Goal: Transaction & Acquisition: Obtain resource

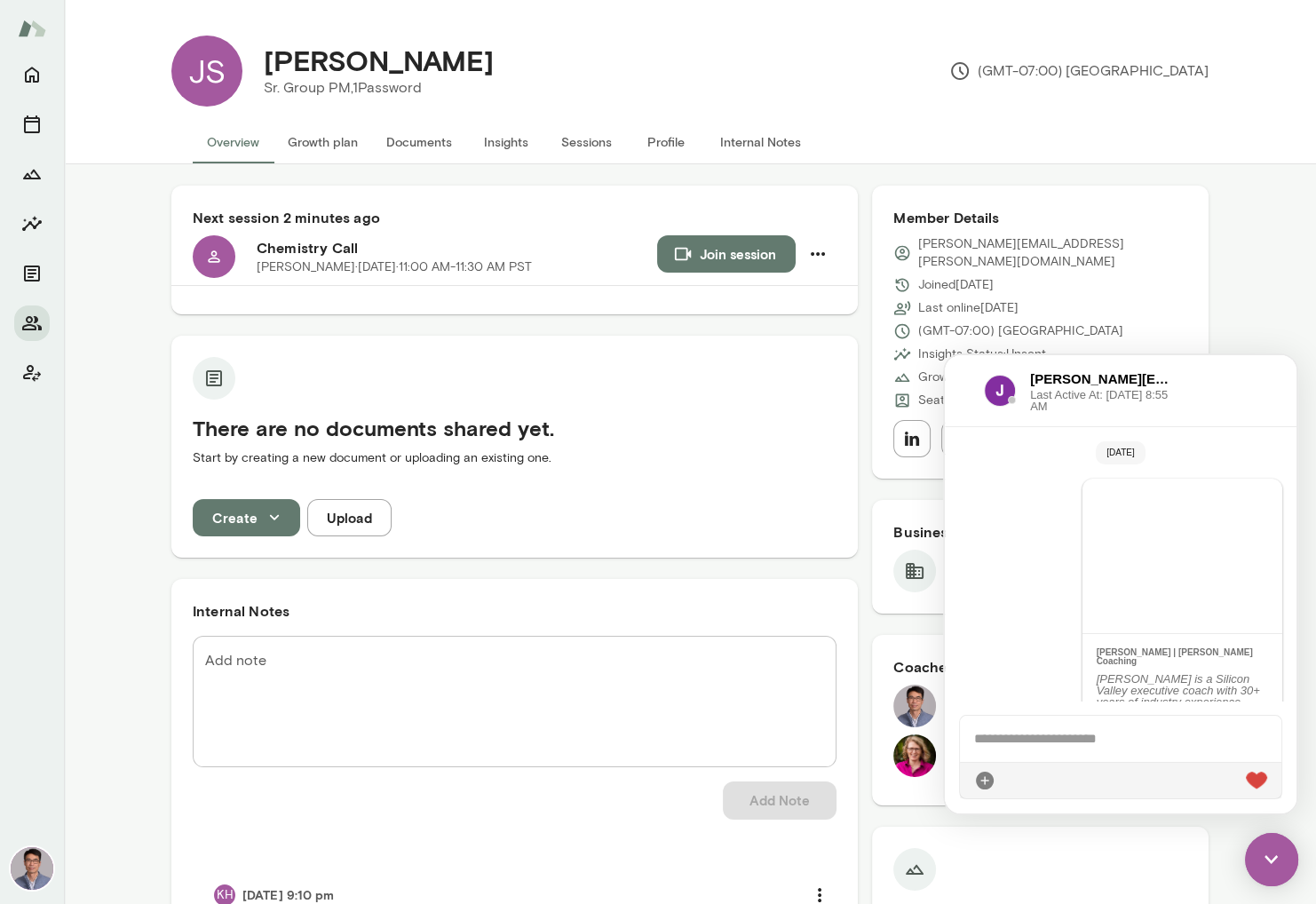
scroll to position [267, 0]
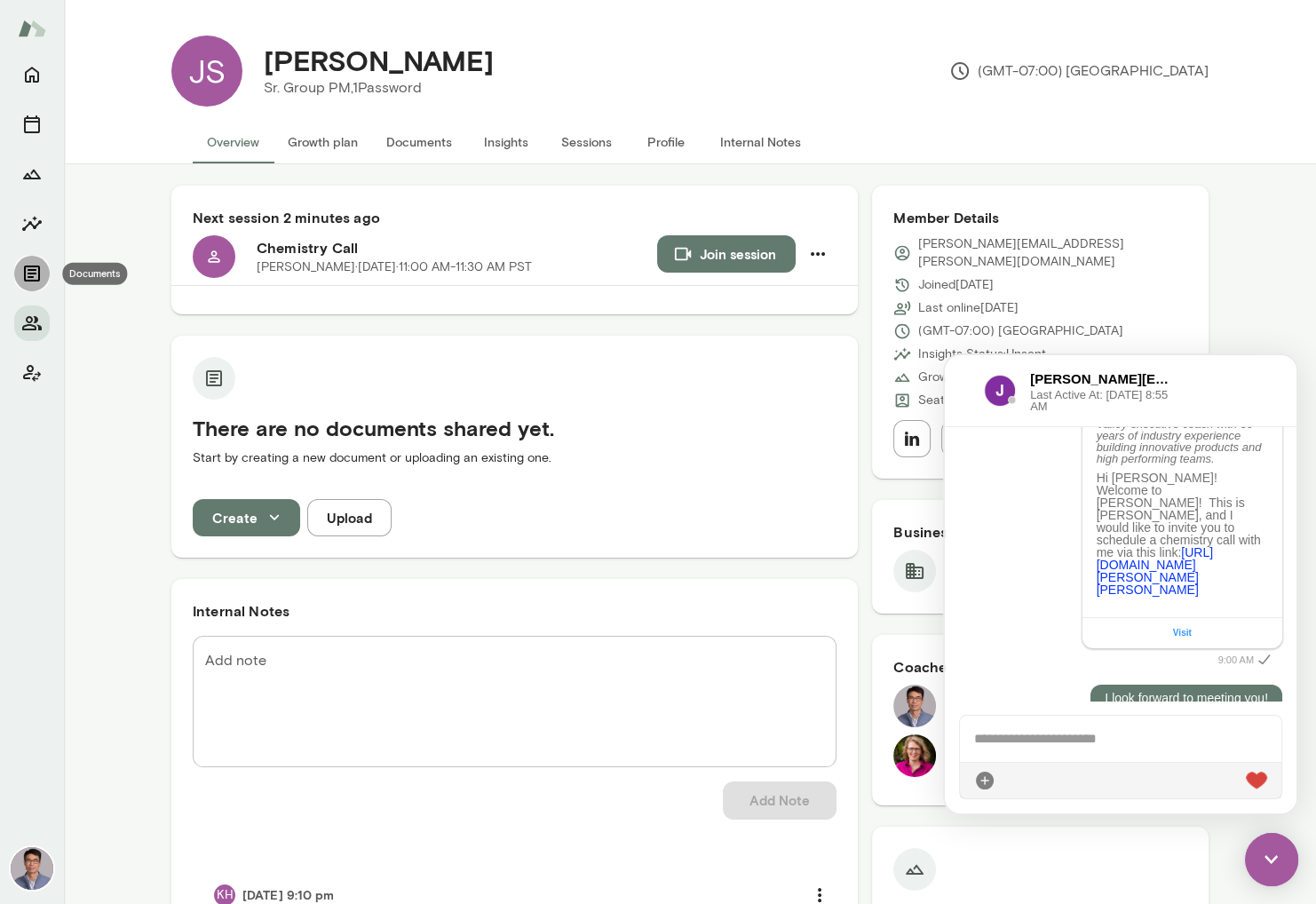
click at [32, 273] on icon "Documents" at bounding box center [32, 274] width 16 height 16
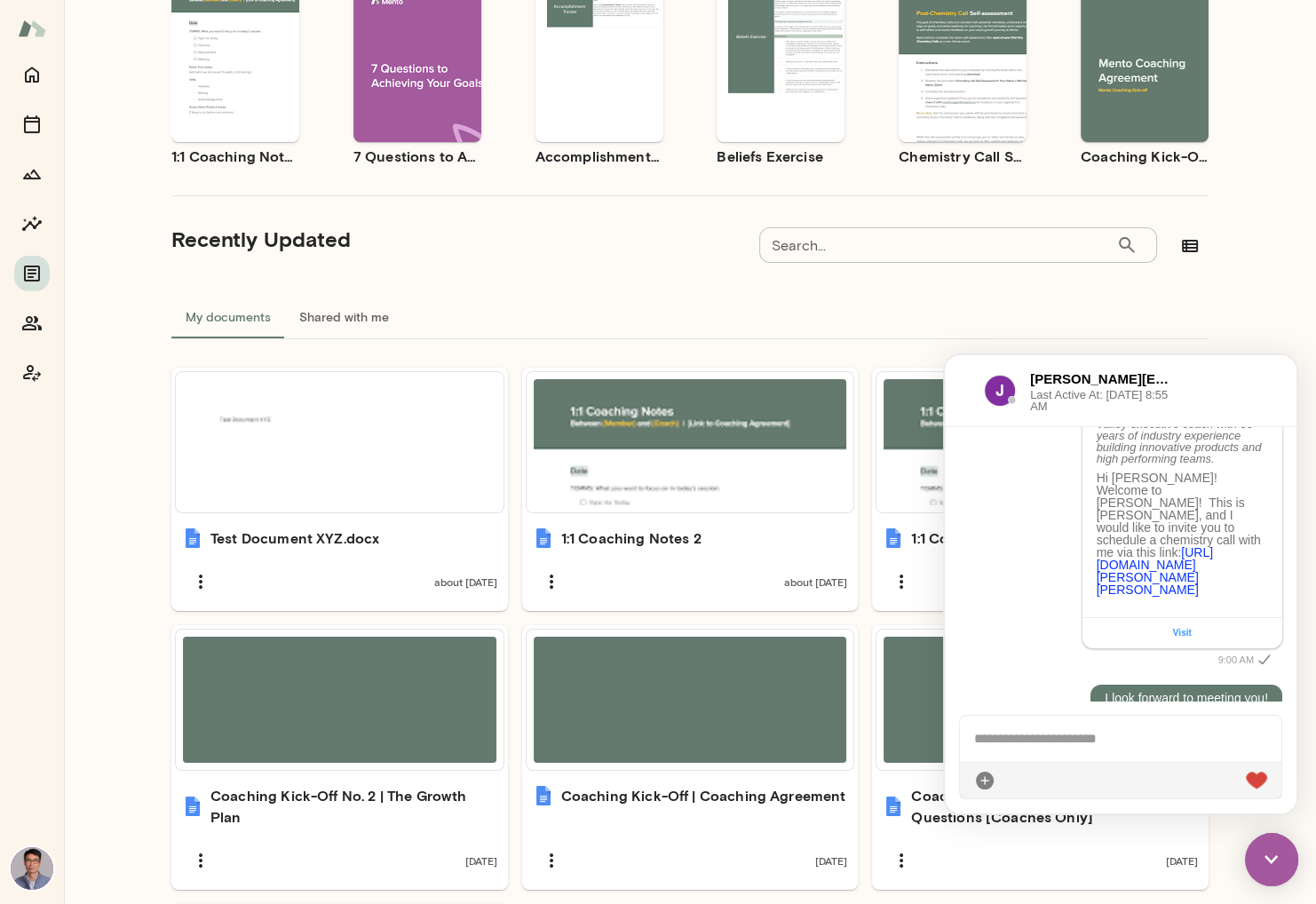
scroll to position [195, 0]
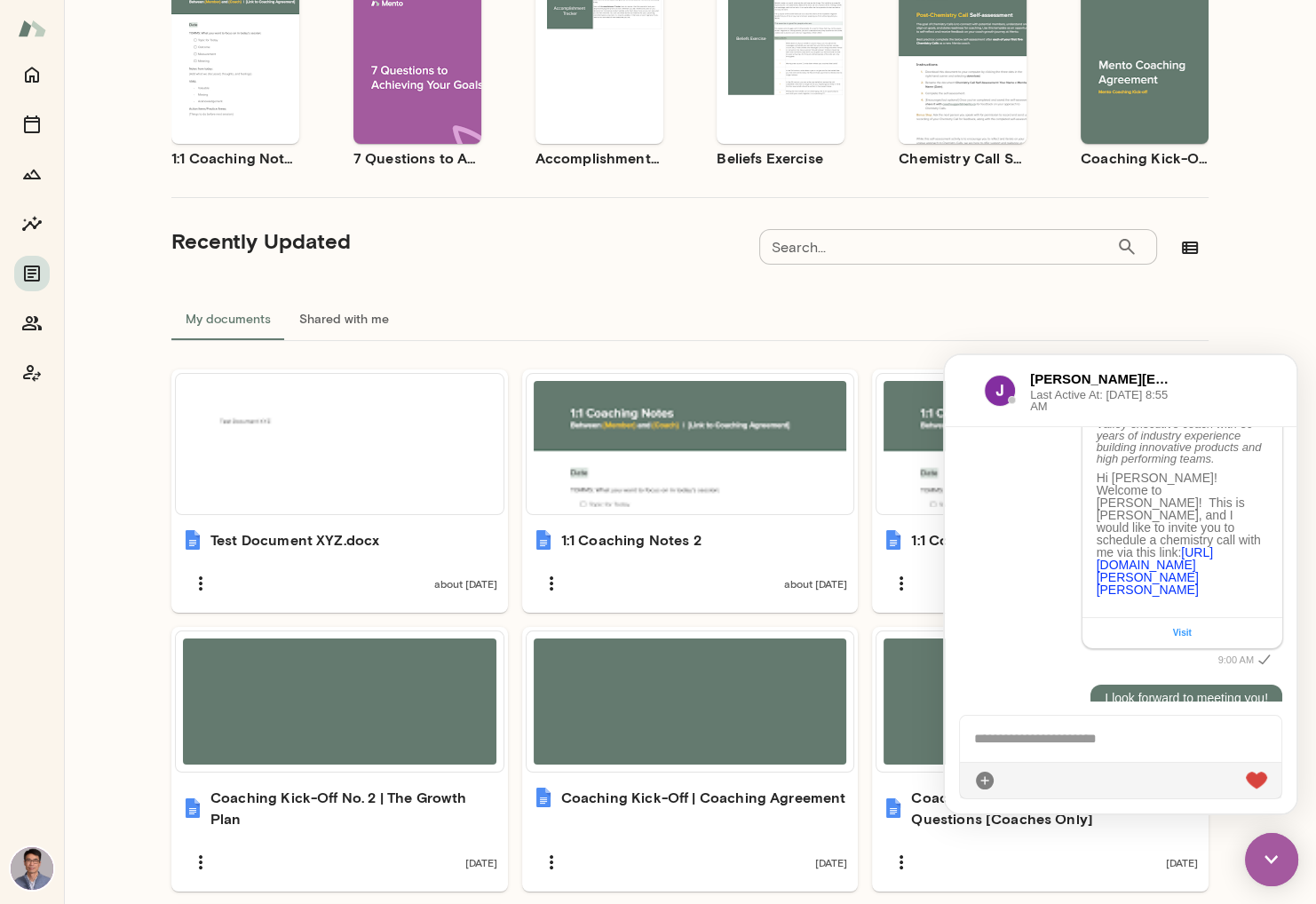
click at [969, 43] on span "Use template" at bounding box center [974, 47] width 65 height 14
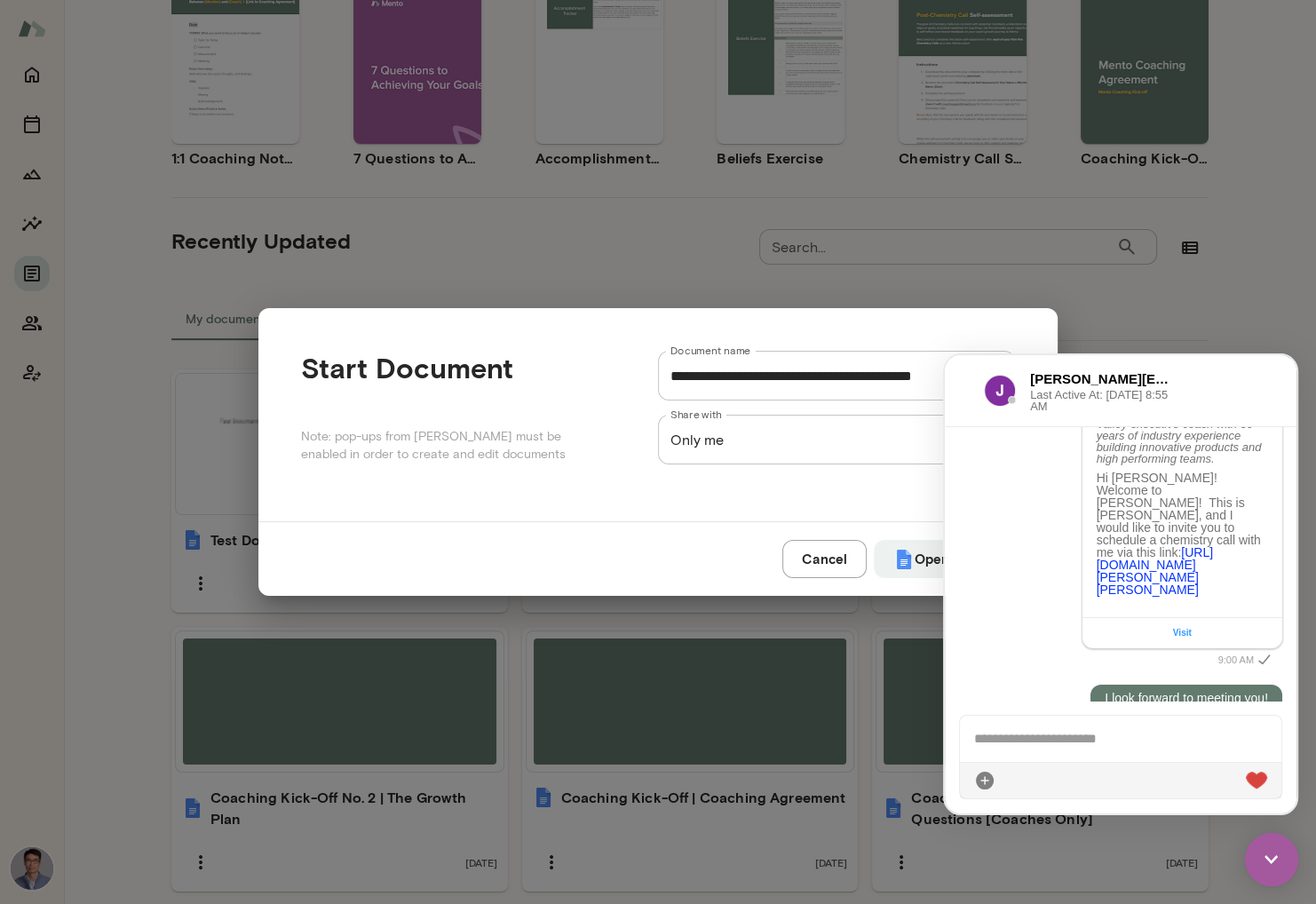
click at [1271, 863] on img at bounding box center [1272, 860] width 54 height 54
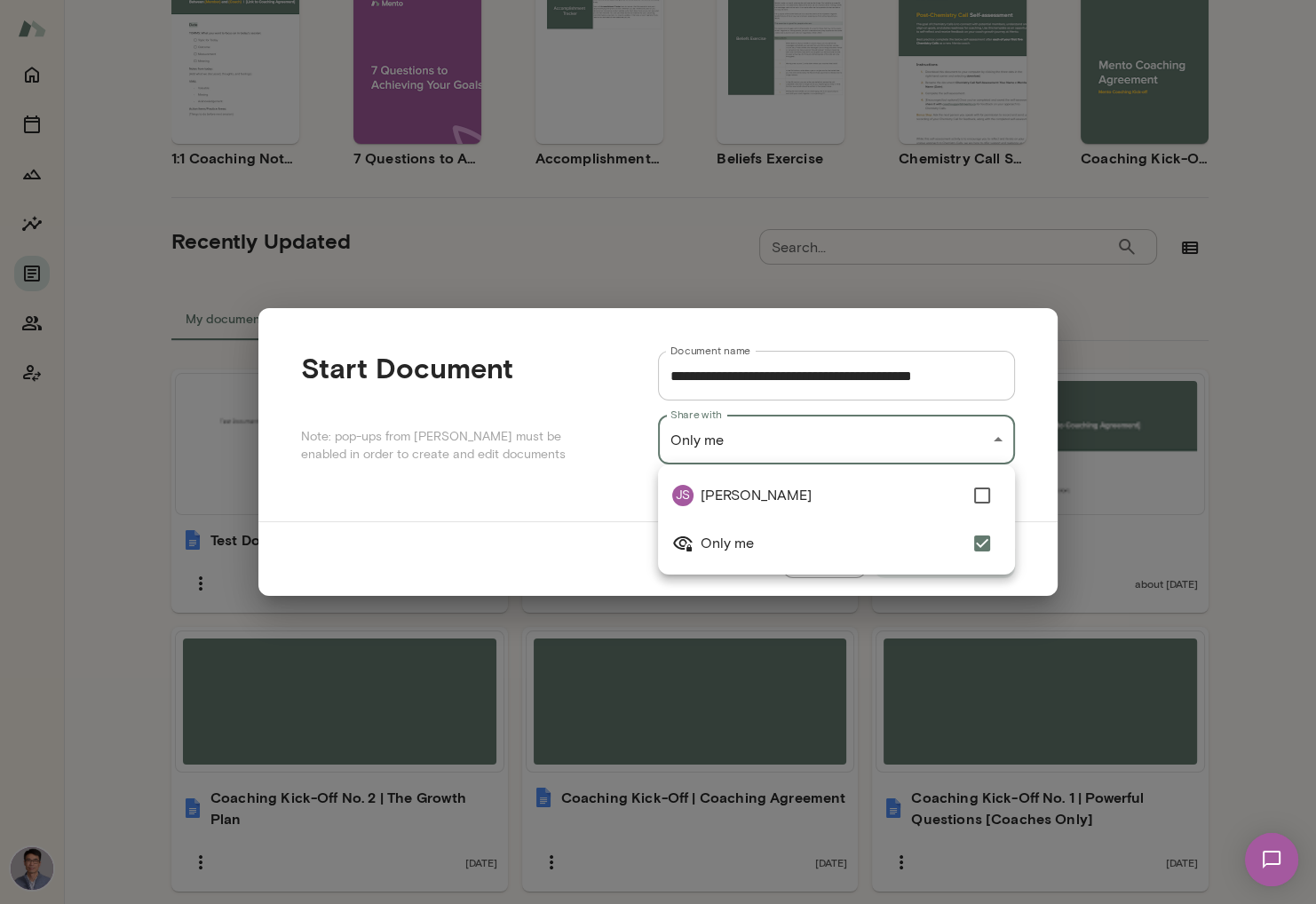
click at [998, 0] on div "**********" at bounding box center [658, 0] width 1316 height 0
click at [528, 565] on div at bounding box center [658, 452] width 1316 height 904
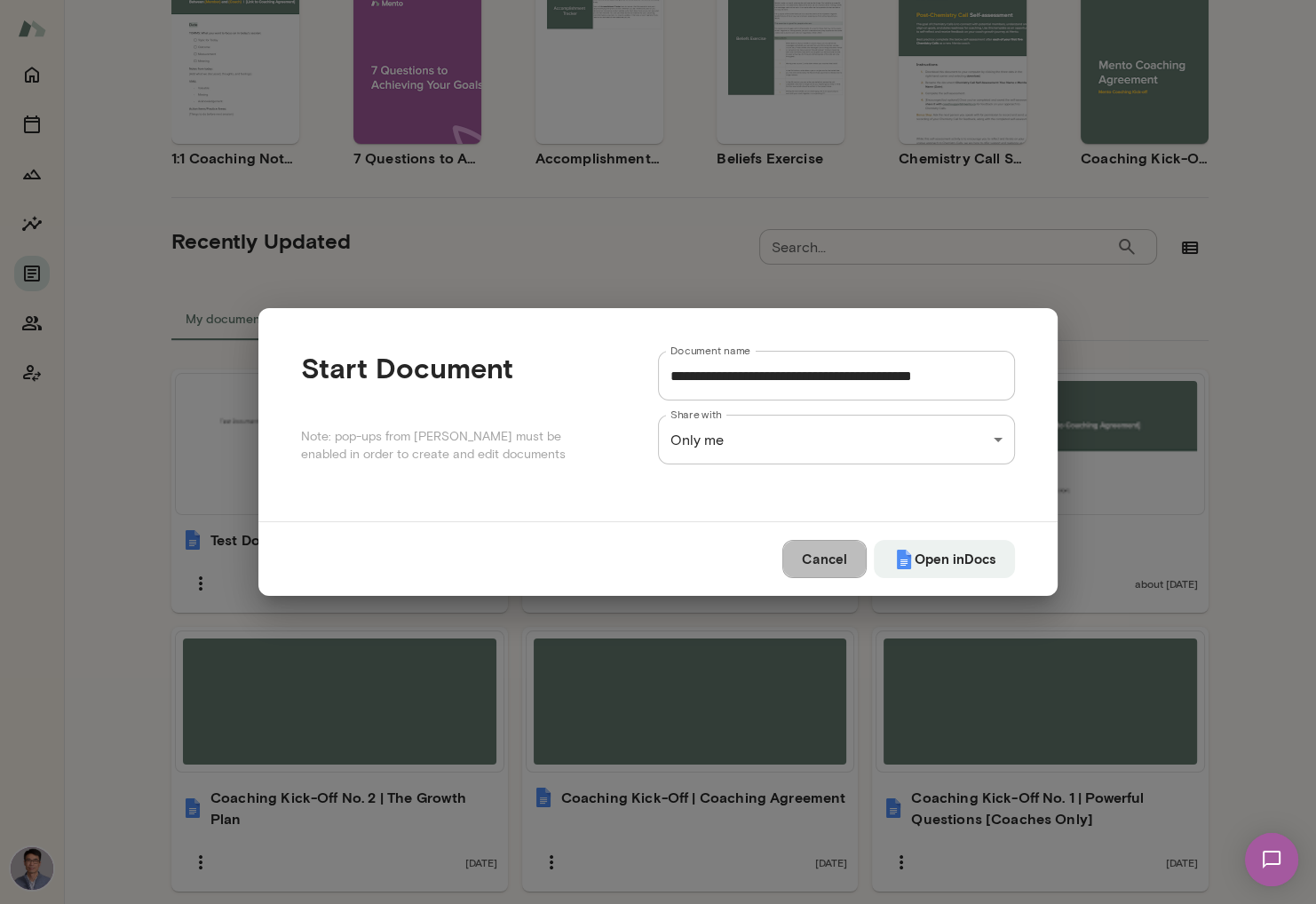
click at [816, 560] on button "Cancel" at bounding box center [824, 558] width 84 height 37
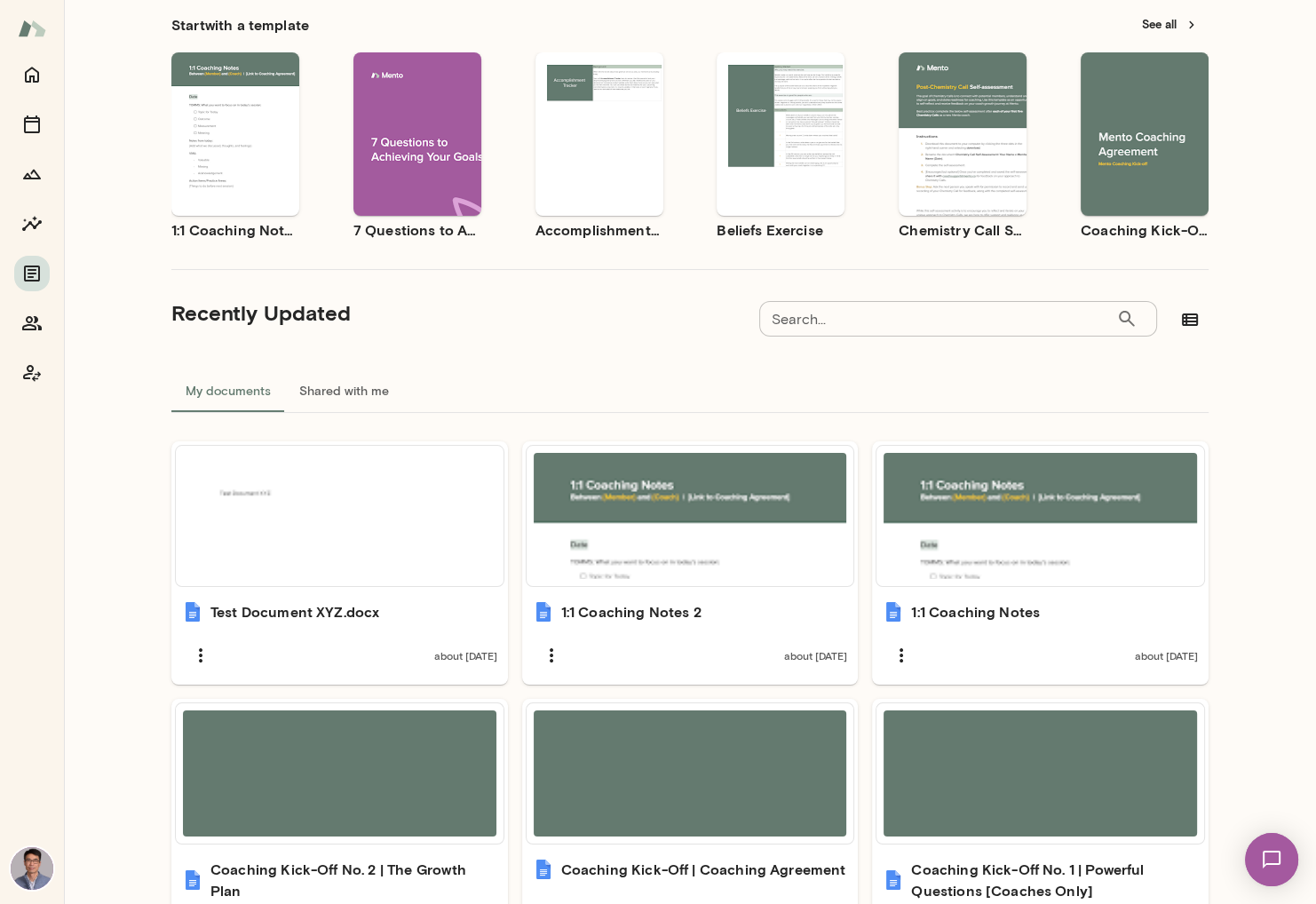
scroll to position [122, 0]
click at [966, 140] on button "Preview" at bounding box center [962, 150] width 114 height 23
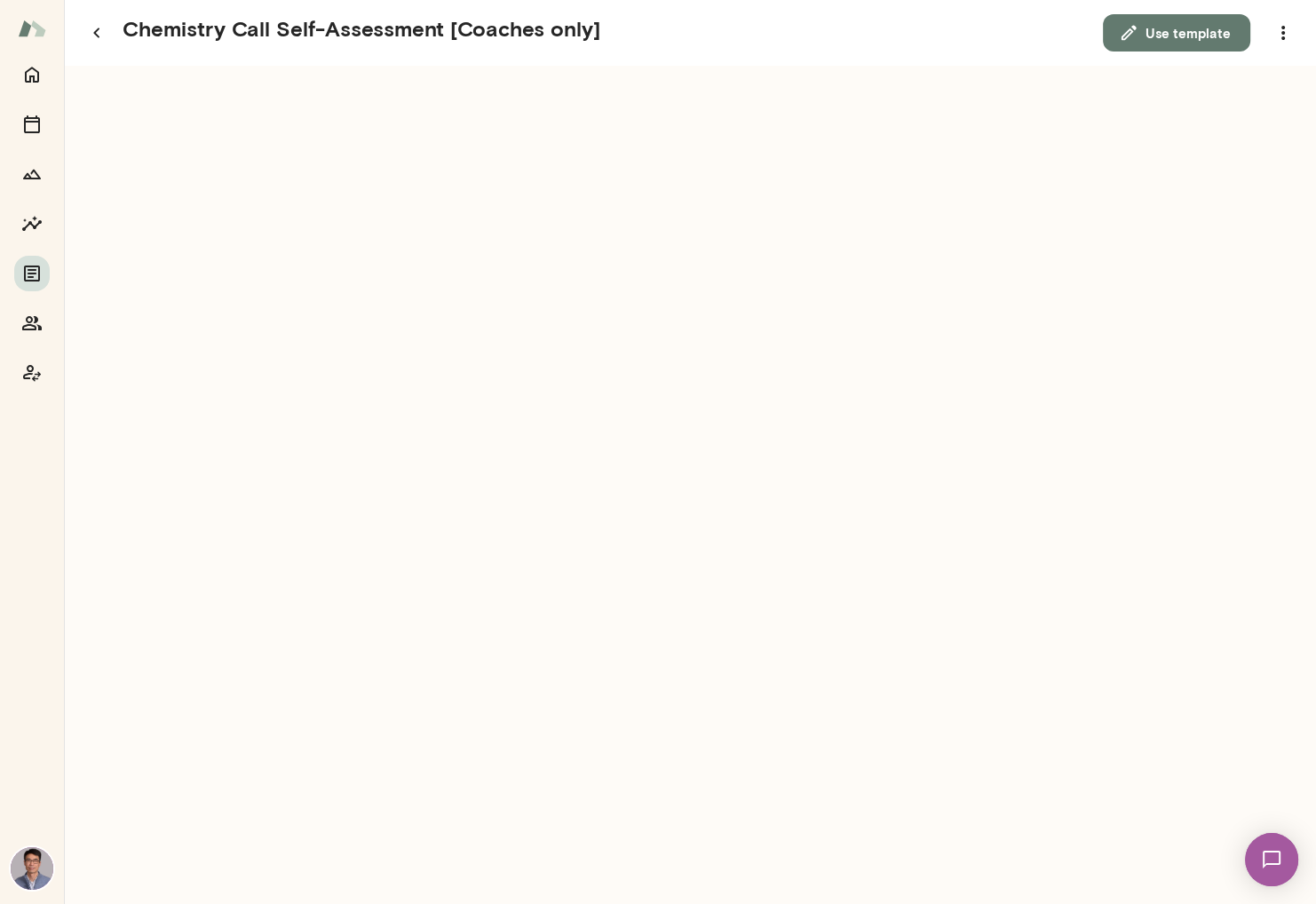
click at [1181, 35] on button "Use template" at bounding box center [1176, 33] width 147 height 37
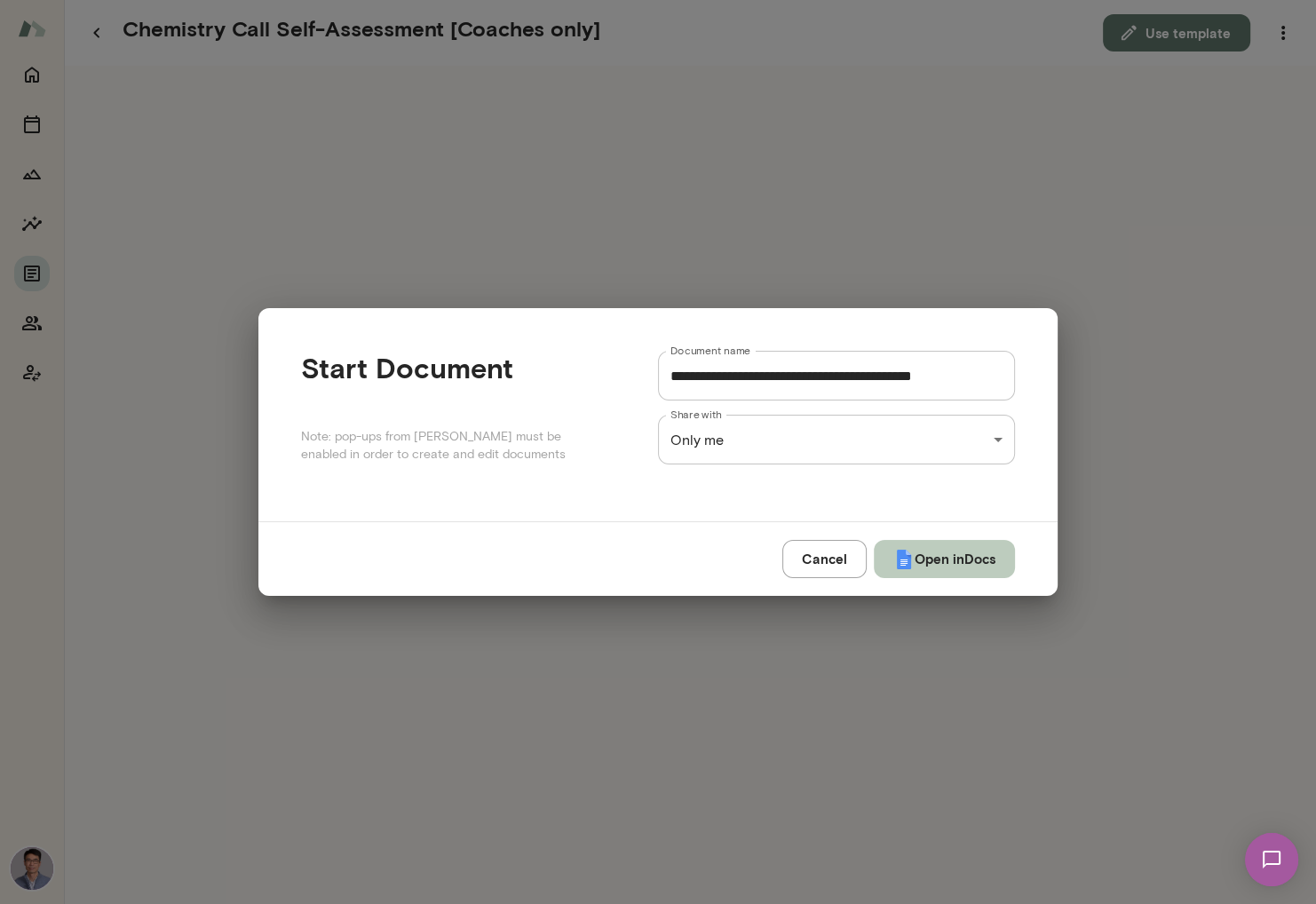
click at [941, 560] on button "Open in Docs" at bounding box center [945, 558] width 142 height 37
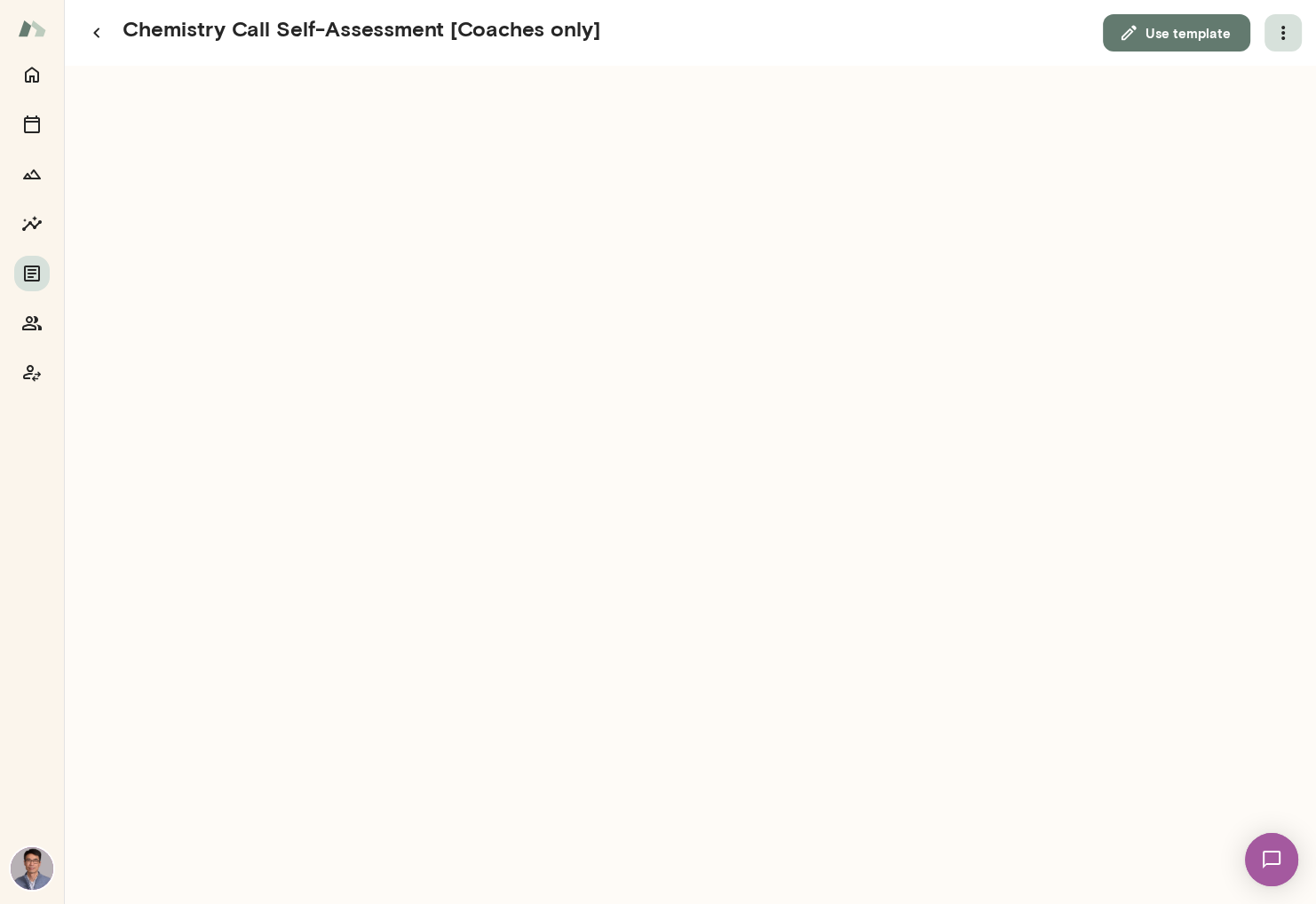
click at [1283, 31] on icon "button" at bounding box center [1283, 33] width 4 height 14
click at [1253, 80] on link "Download" at bounding box center [1240, 78] width 98 height 21
